Goal: Task Accomplishment & Management: Manage account settings

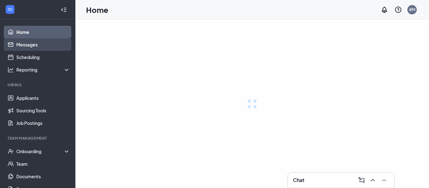
click at [38, 46] on link "Messages" at bounding box center [43, 44] width 54 height 13
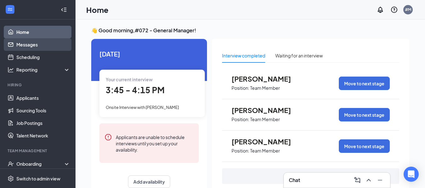
click at [45, 47] on link "Messages" at bounding box center [43, 44] width 54 height 13
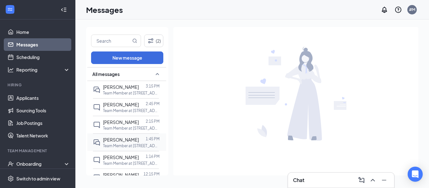
click at [124, 140] on span "[PERSON_NAME]" at bounding box center [121, 140] width 36 height 6
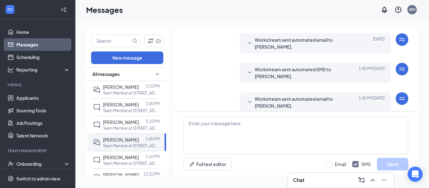
scroll to position [259, 0]
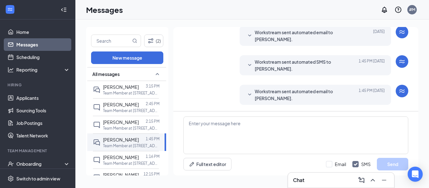
click at [248, 95] on icon "SmallChevronDown" at bounding box center [250, 95] width 8 height 8
click at [251, 65] on icon "SmallChevronDown" at bounding box center [250, 66] width 8 height 8
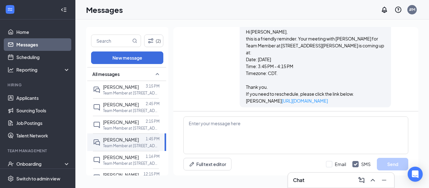
scroll to position [322, 0]
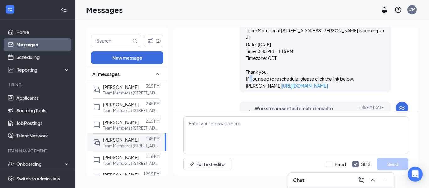
drag, startPoint x: 296, startPoint y: 56, endPoint x: 302, endPoint y: 66, distance: 11.9
click at [302, 66] on div "Hi [PERSON_NAME], this is a friendly reminder. Your meeting with [PERSON_NAME] …" at bounding box center [315, 51] width 139 height 76
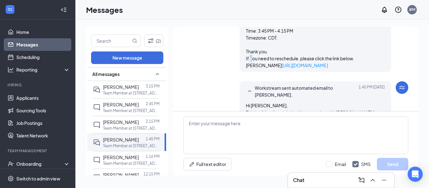
scroll to position [353, 0]
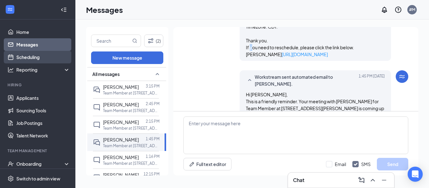
click at [30, 56] on link "Scheduling" at bounding box center [43, 57] width 54 height 13
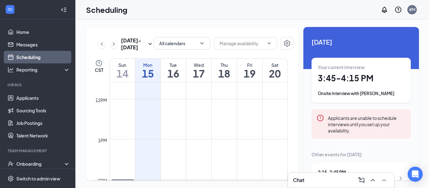
scroll to position [592, 0]
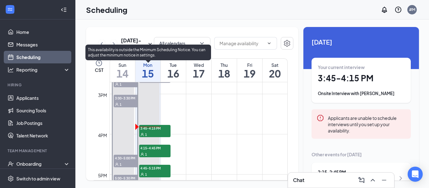
click at [152, 131] on div "1" at bounding box center [154, 134] width 31 height 6
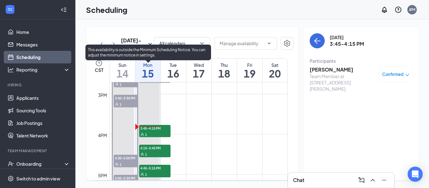
click at [153, 147] on span "4:15-4:45 PM" at bounding box center [154, 148] width 31 height 6
click at [158, 154] on div "1" at bounding box center [154, 154] width 31 height 6
click at [148, 148] on span "4:15-4:45 PM" at bounding box center [154, 148] width 31 height 6
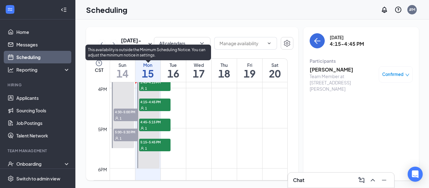
scroll to position [655, 0]
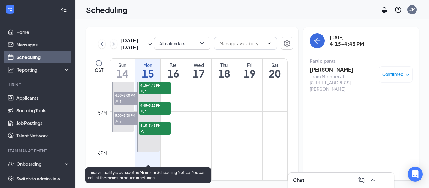
click at [158, 109] on div "1" at bounding box center [154, 111] width 31 height 6
click at [154, 127] on span "5:15-5:45 PM" at bounding box center [154, 125] width 31 height 6
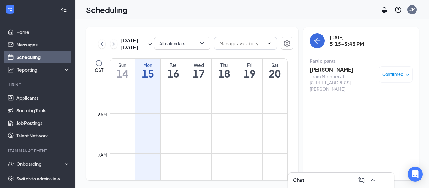
scroll to position [120, 0]
